Goal: Task Accomplishment & Management: Manage account settings

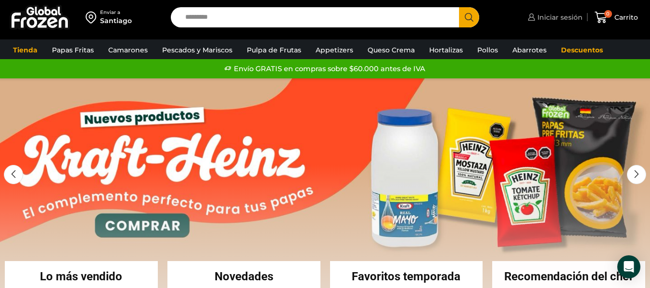
click at [553, 17] on span "Iniciar sesión" at bounding box center [559, 18] width 48 height 10
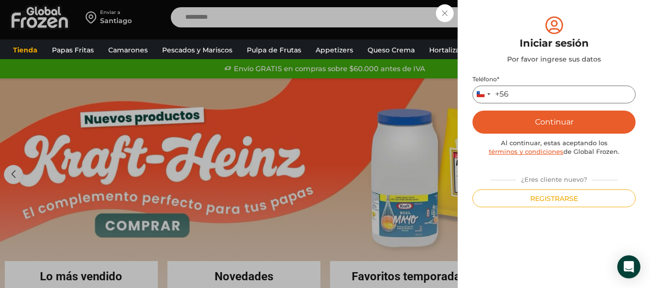
click at [529, 94] on input "Teléfono *" at bounding box center [554, 95] width 163 height 18
type input "*********"
click at [553, 124] on button "Continuar" at bounding box center [554, 122] width 163 height 23
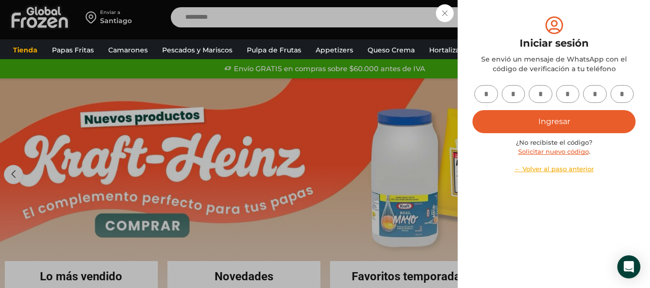
click at [488, 95] on input "text" at bounding box center [487, 94] width 24 height 18
type input "*"
click at [526, 15] on div "Iniciar sesión Mi cuenta Login Register Iniciar sesión Por favor ingrese sus da…" at bounding box center [554, 17] width 57 height 19
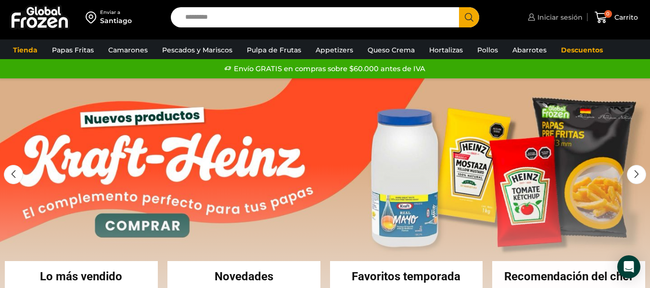
click at [549, 12] on link "Iniciar sesión" at bounding box center [554, 17] width 57 height 19
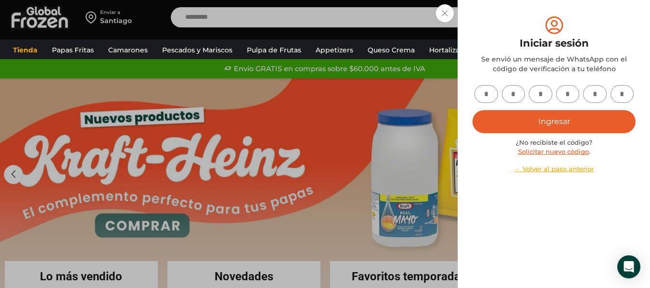
click at [547, 151] on link "Solicitar nuevo código" at bounding box center [553, 152] width 71 height 8
click at [491, 94] on input "text" at bounding box center [487, 94] width 24 height 18
click at [526, 16] on div "Iniciar sesión Mi cuenta Login Register Iniciar sesión Por favor ingrese sus da…" at bounding box center [554, 17] width 57 height 19
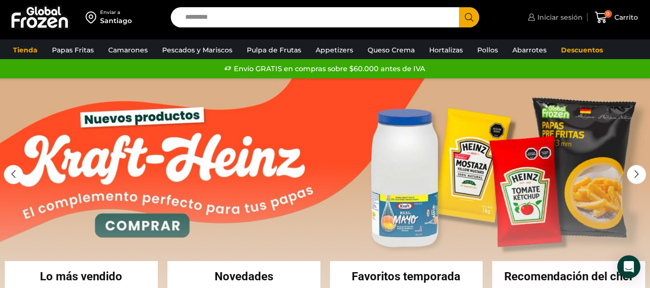
click at [553, 22] on link "Iniciar sesión" at bounding box center [554, 17] width 57 height 19
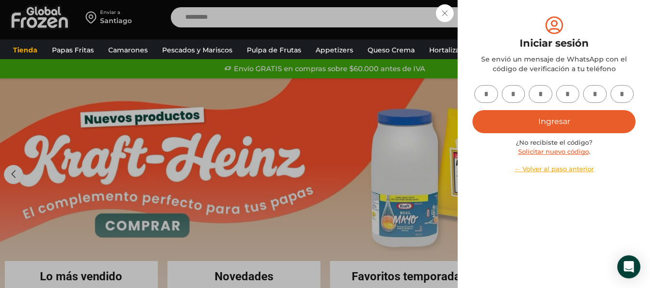
click at [549, 167] on link "← Volver al paso anterior" at bounding box center [554, 169] width 163 height 9
click at [563, 171] on link "← Volver al paso anterior" at bounding box center [554, 169] width 163 height 9
click at [553, 171] on link "← Volver al paso anterior" at bounding box center [554, 169] width 163 height 9
click at [526, 16] on div "Iniciar sesión Mi cuenta Login Register Iniciar sesión Por favor ingrese sus da…" at bounding box center [554, 17] width 57 height 19
